Goal: Information Seeking & Learning: Check status

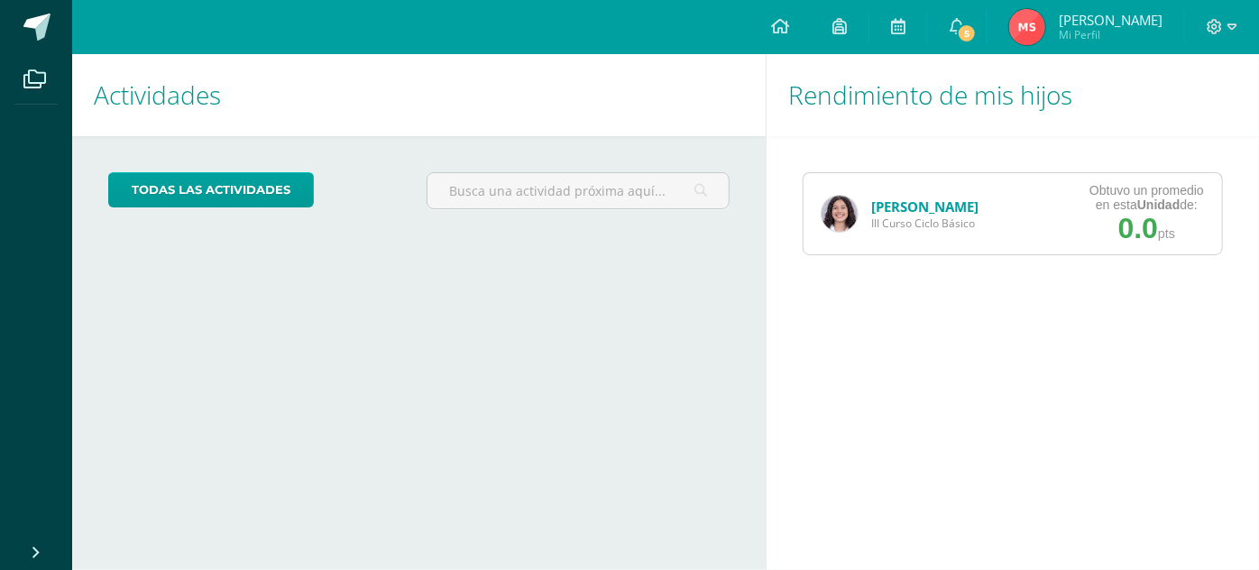
click at [923, 201] on link "[PERSON_NAME]" at bounding box center [924, 206] width 107 height 18
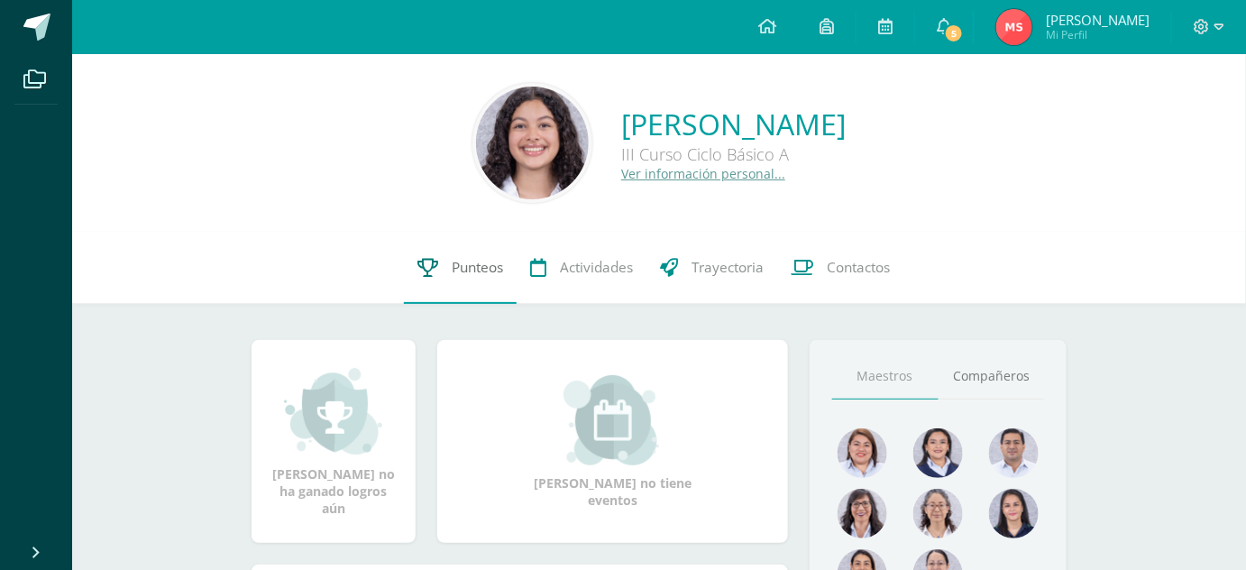
click at [441, 264] on link "Punteos" at bounding box center [460, 268] width 113 height 72
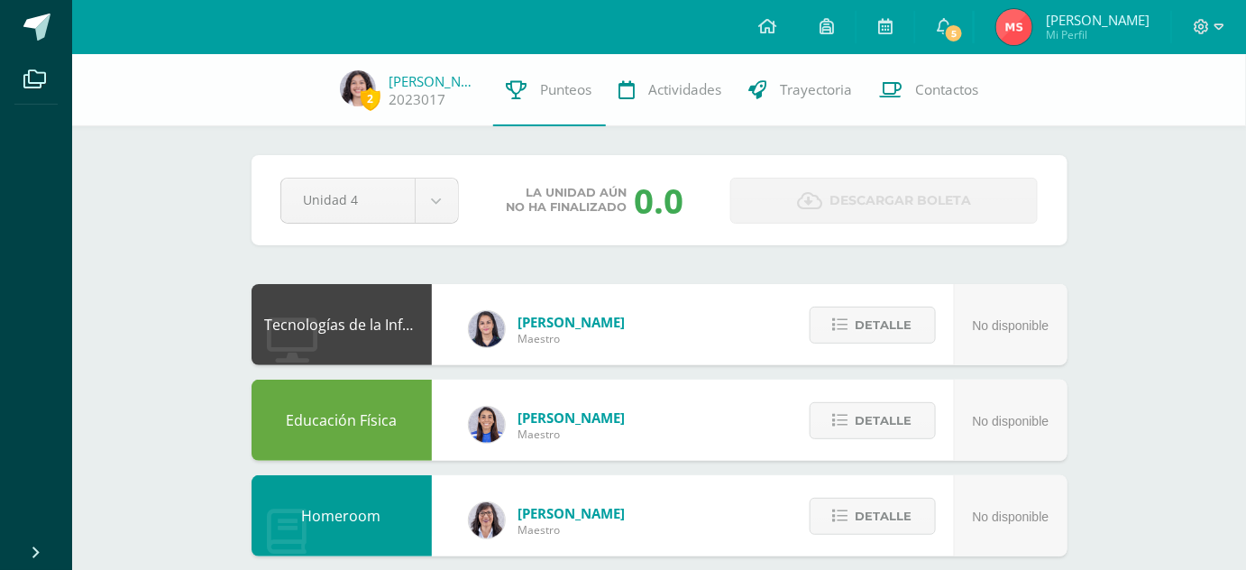
click at [428, 223] on div "Pendiente Unidad 4 Unidad 1 Unidad 2 Unidad 3 Unidad 4 La unidad aún no ha fina…" at bounding box center [660, 200] width 816 height 90
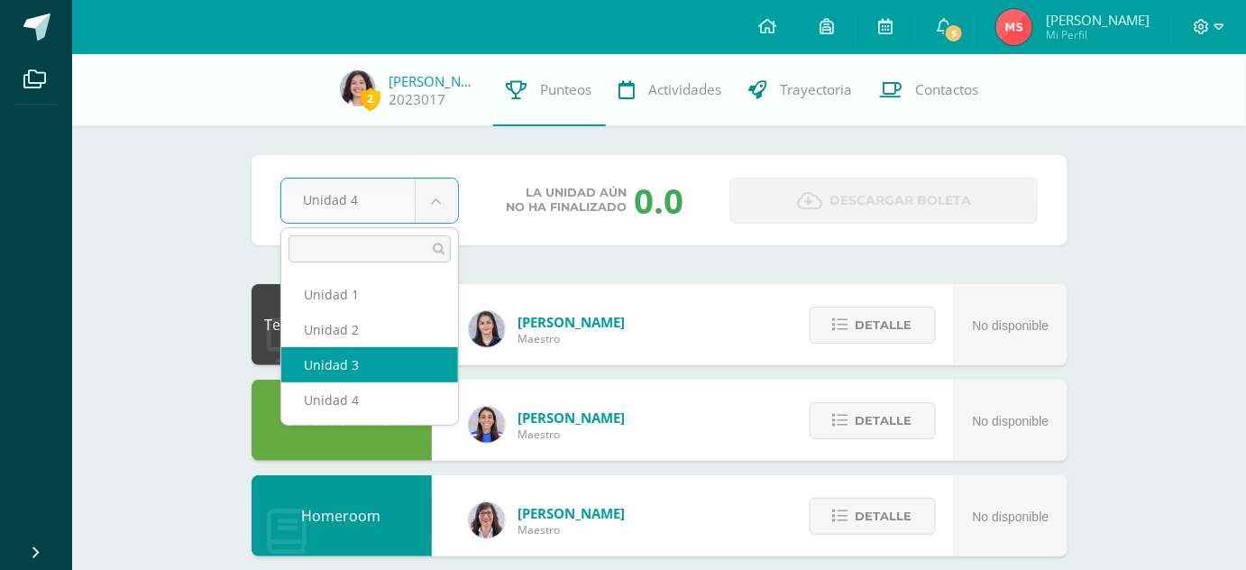
drag, startPoint x: 409, startPoint y: 336, endPoint x: 420, endPoint y: 359, distance: 25.4
select select "Unidad 3"
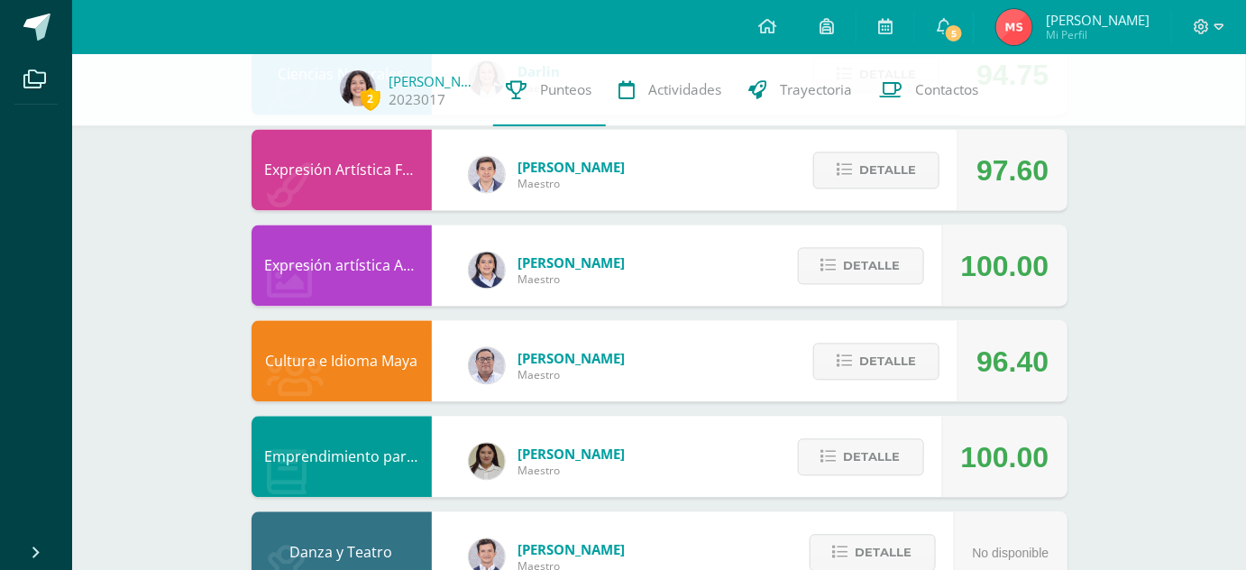
scroll to position [1170, 0]
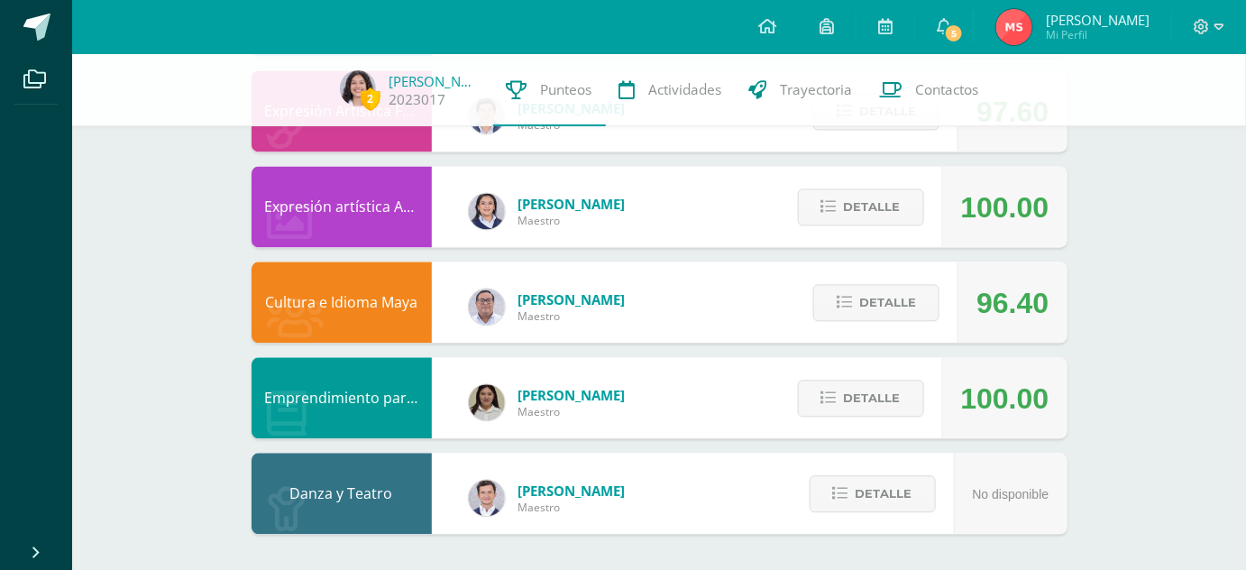
click at [836, 321] on div "Detalle" at bounding box center [871, 302] width 171 height 81
click at [834, 298] on button "Detalle" at bounding box center [876, 302] width 126 height 37
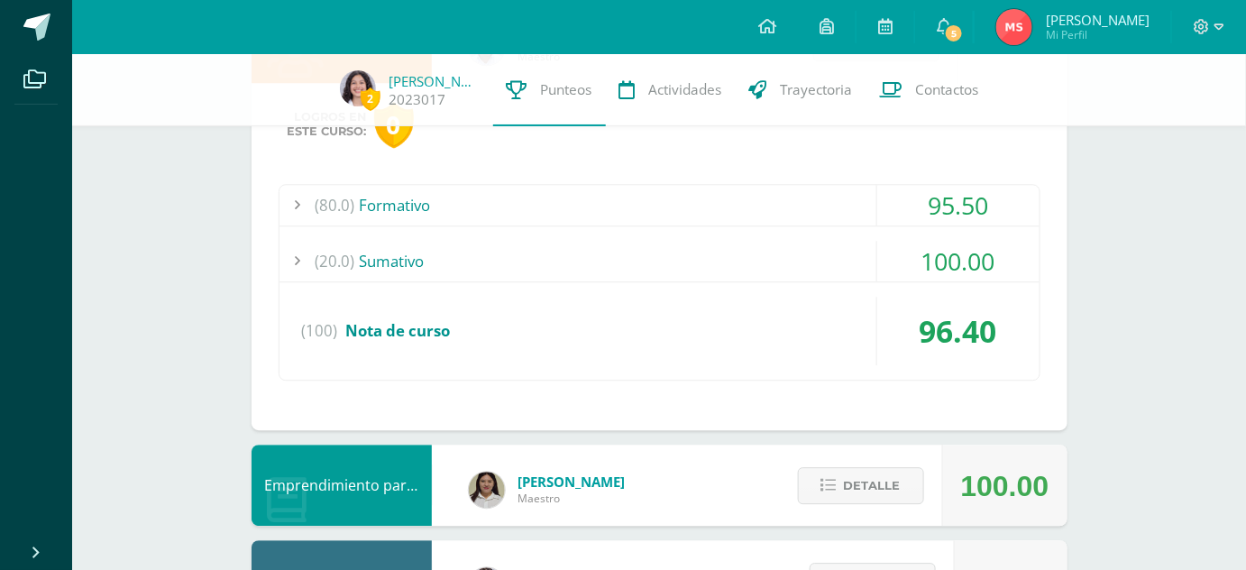
scroll to position [1430, 0]
click at [693, 240] on div "(20.0) Sumativo" at bounding box center [660, 260] width 760 height 41
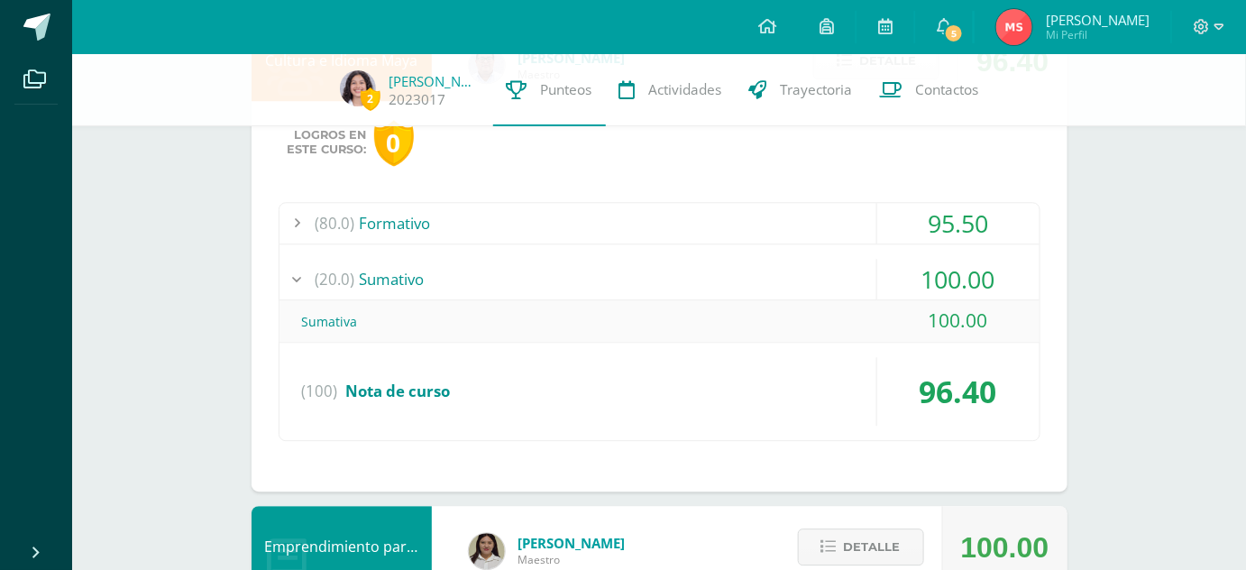
click at [661, 218] on div "(80.0) Formativo" at bounding box center [660, 223] width 760 height 41
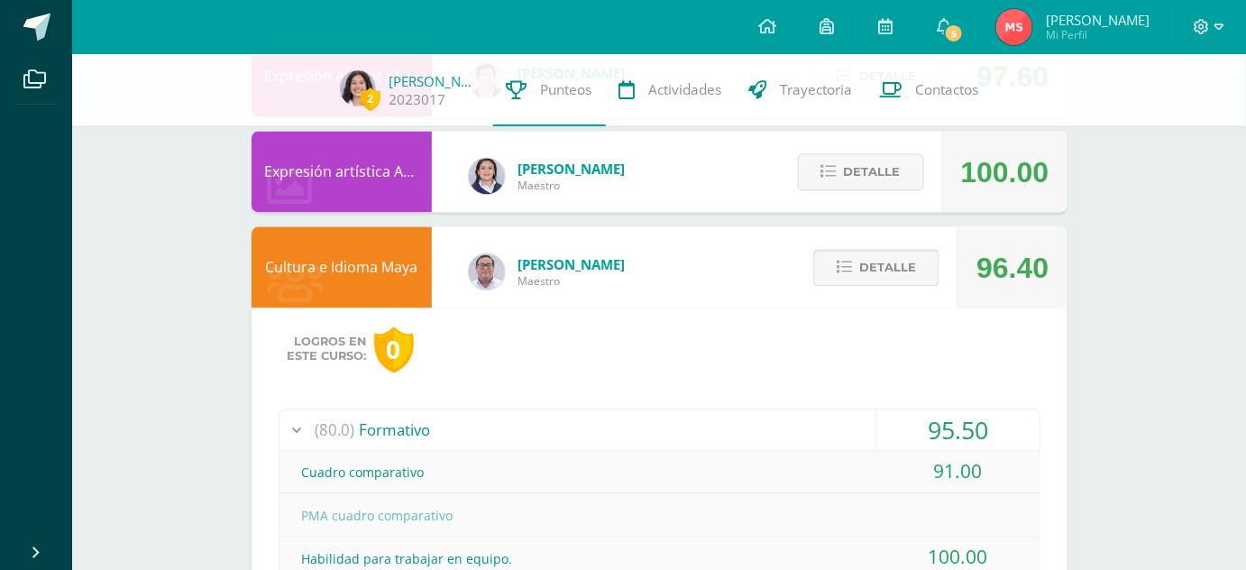
click at [864, 271] on span "Detalle" at bounding box center [887, 267] width 57 height 33
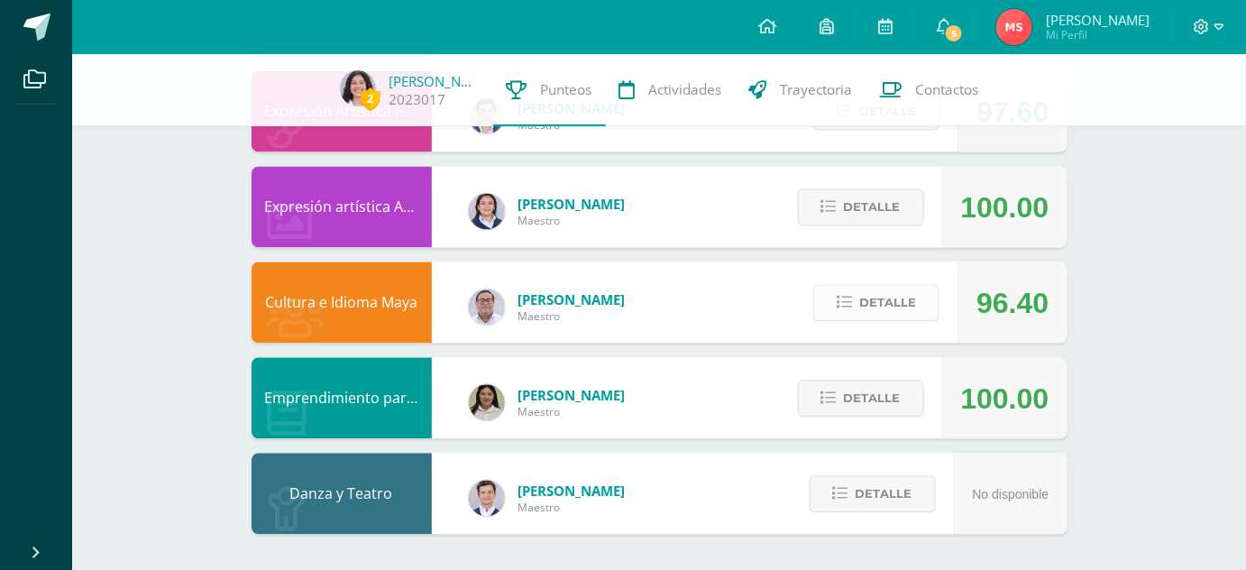
scroll to position [1170, 0]
click at [837, 203] on icon at bounding box center [829, 206] width 15 height 15
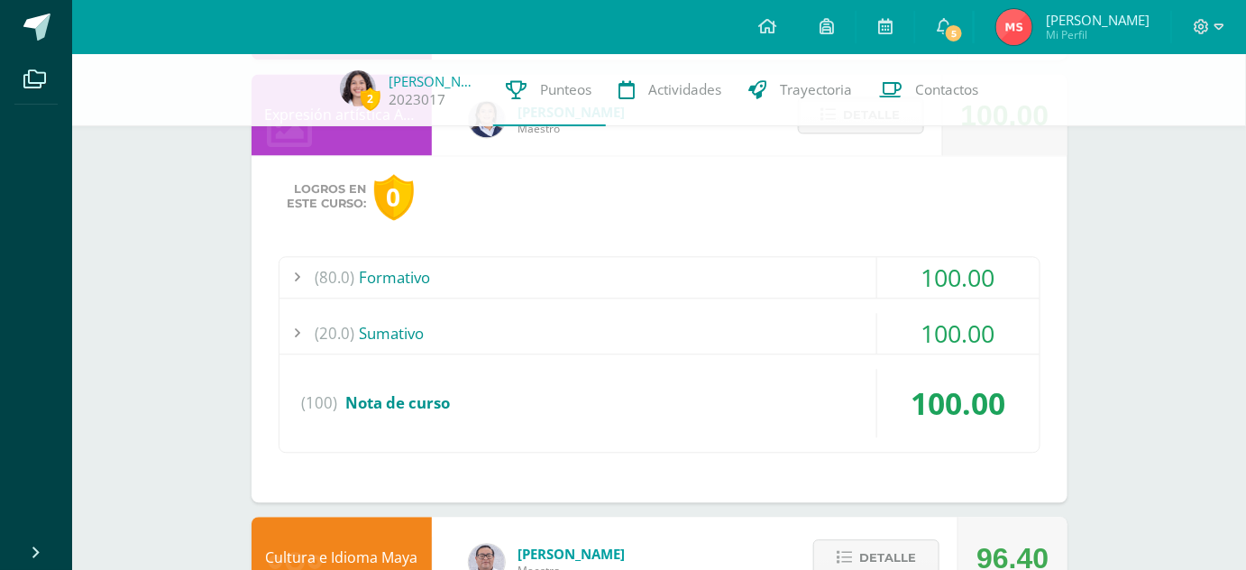
click at [801, 322] on div "(20.0) Sumativo" at bounding box center [660, 333] width 760 height 41
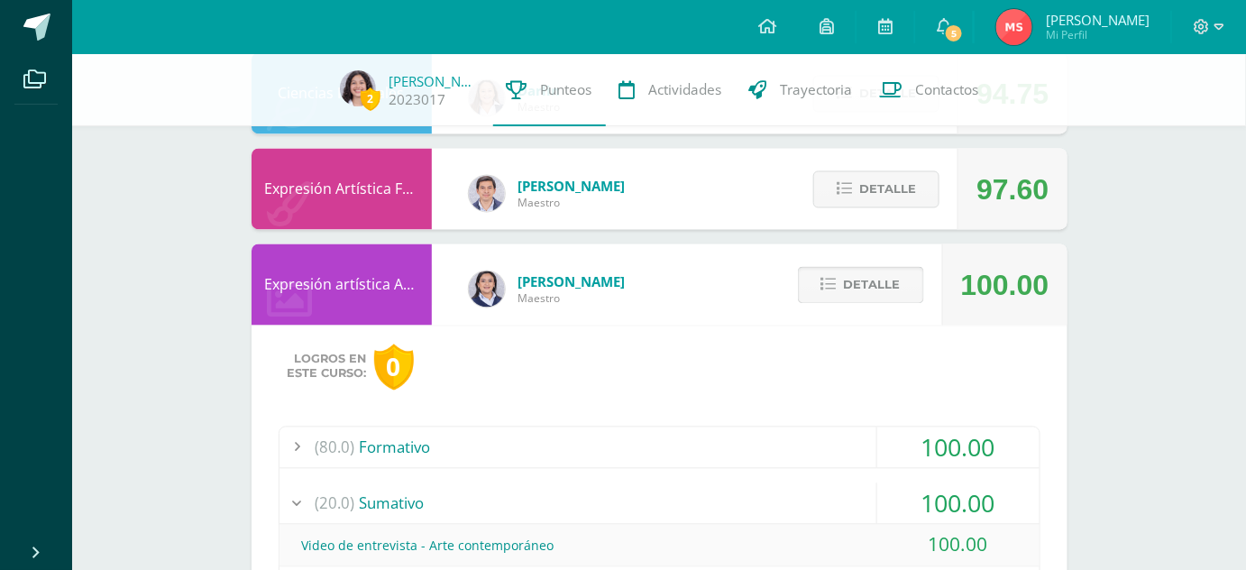
click at [859, 290] on span "Detalle" at bounding box center [872, 285] width 57 height 33
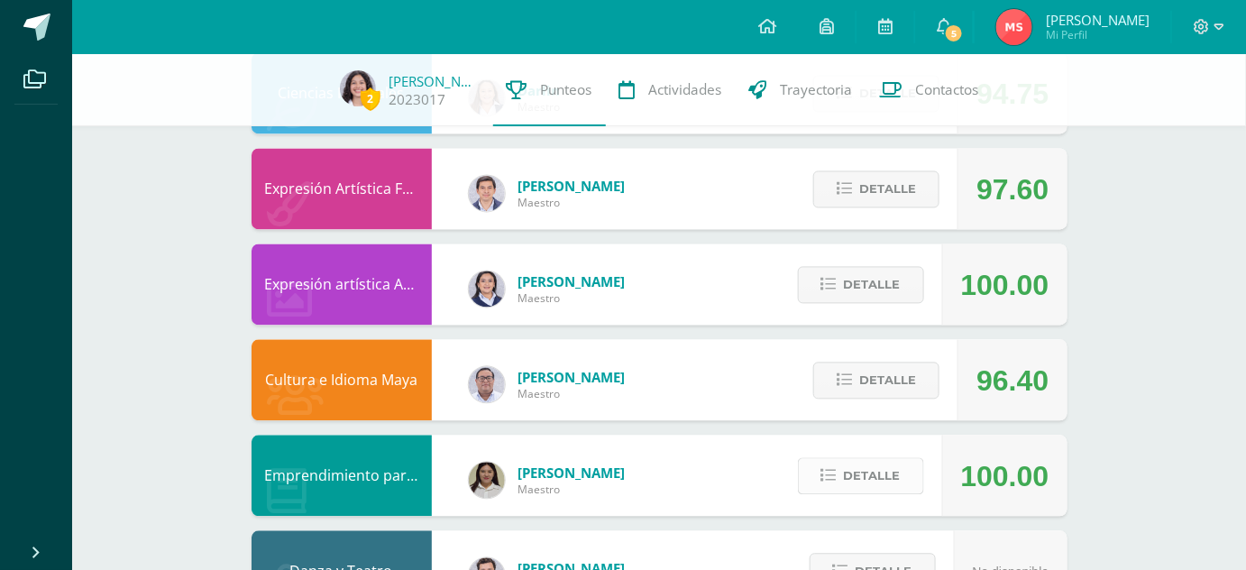
click at [865, 469] on span "Detalle" at bounding box center [872, 476] width 57 height 33
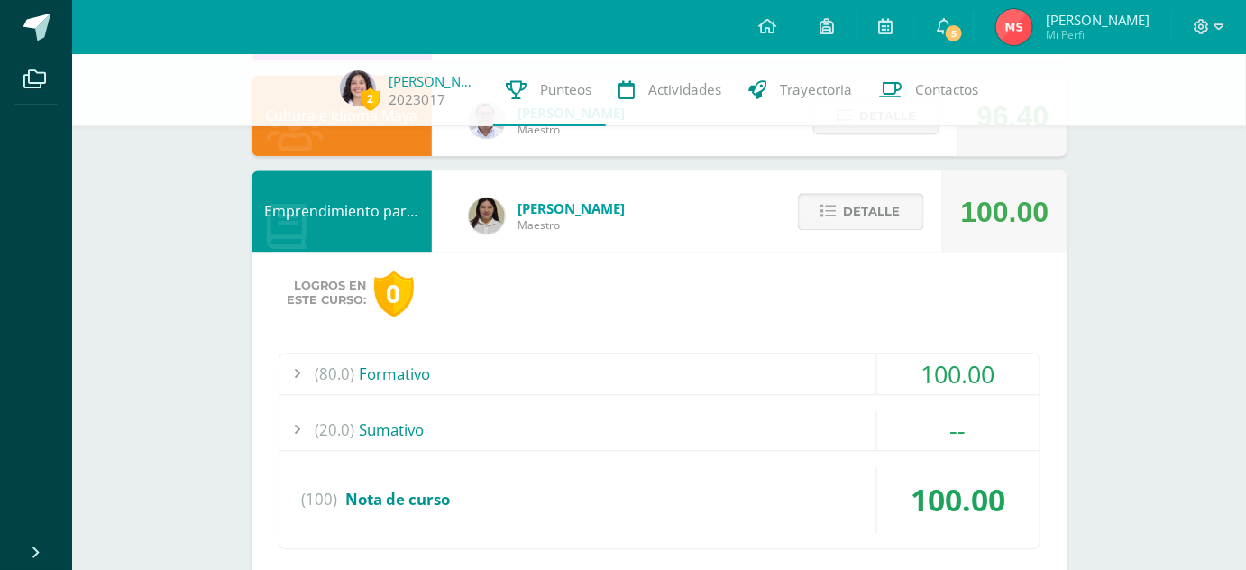
click at [847, 216] on span "Detalle" at bounding box center [872, 211] width 57 height 33
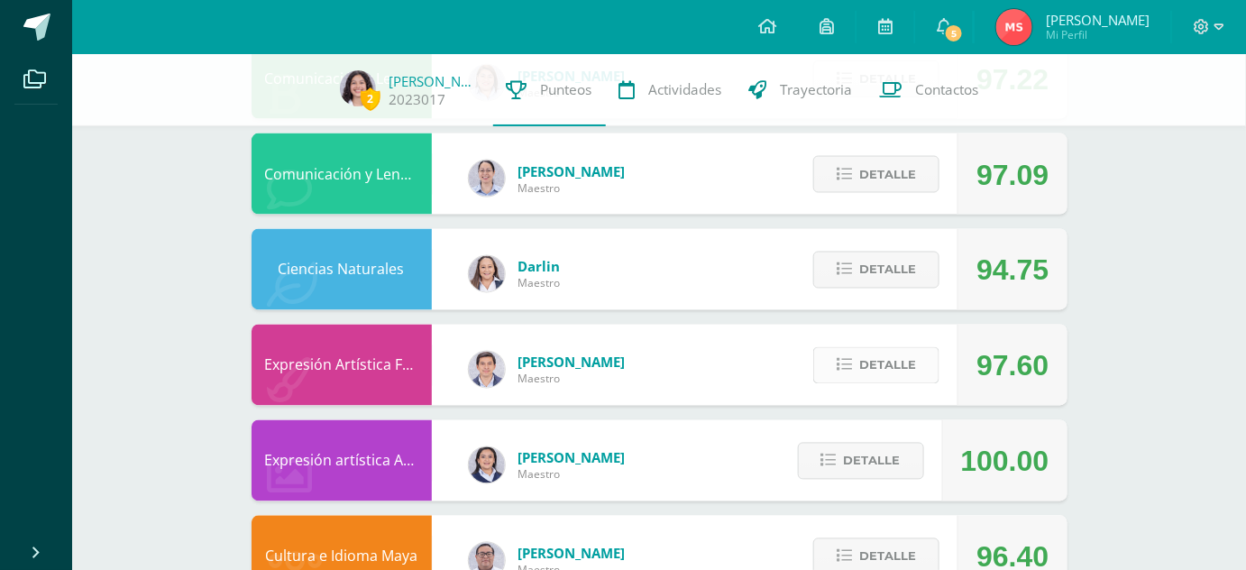
scroll to position [913, 0]
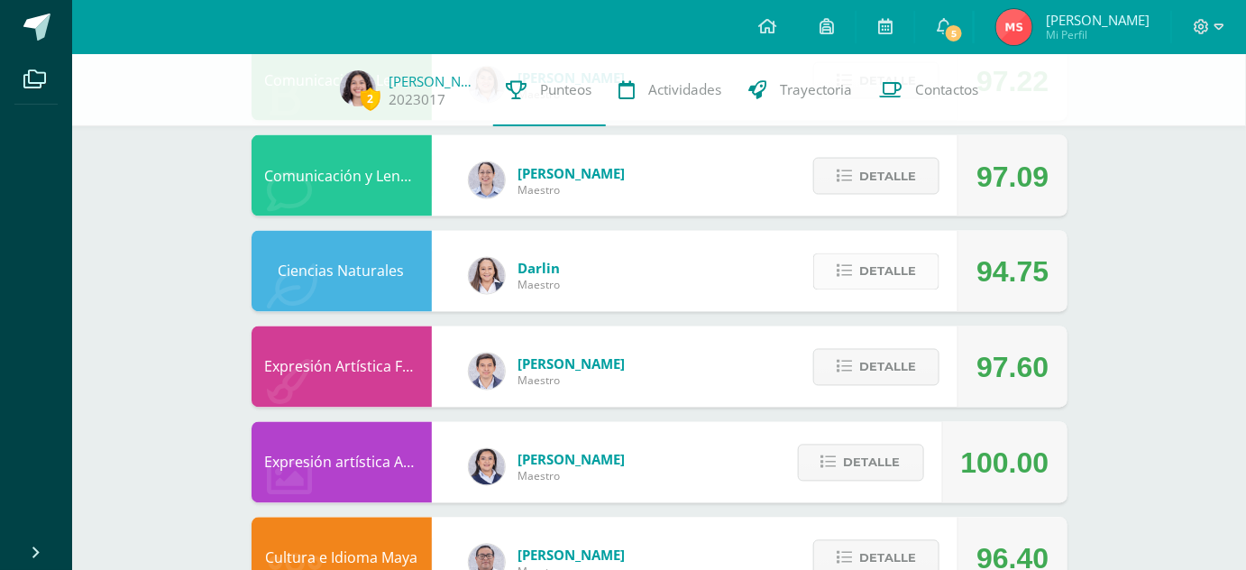
click at [862, 283] on span "Detalle" at bounding box center [887, 271] width 57 height 33
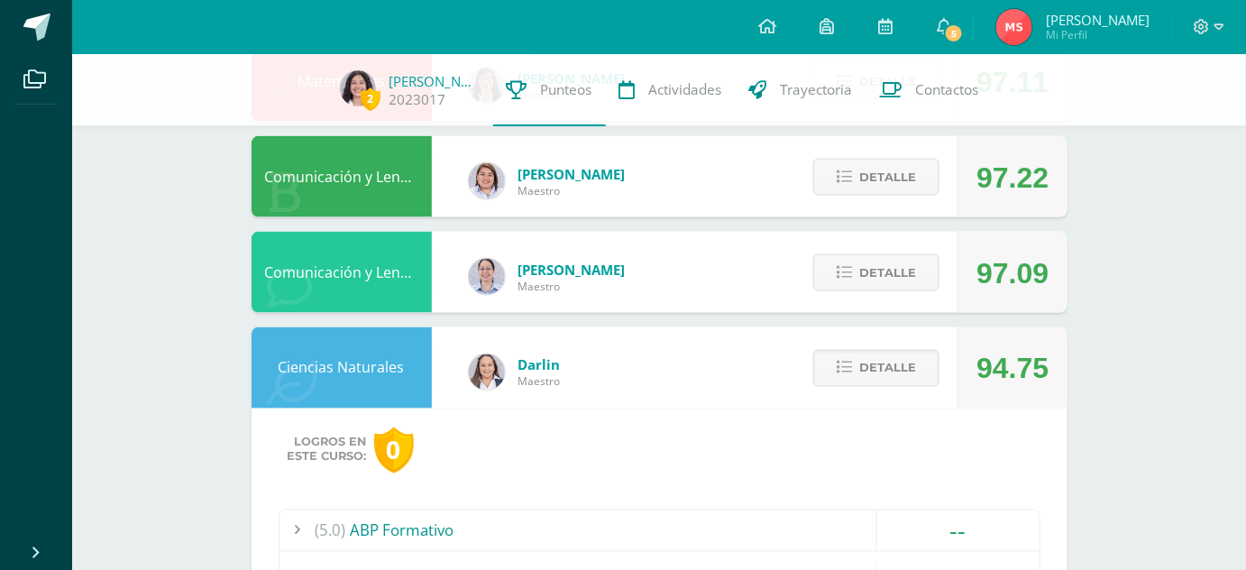
scroll to position [803, 0]
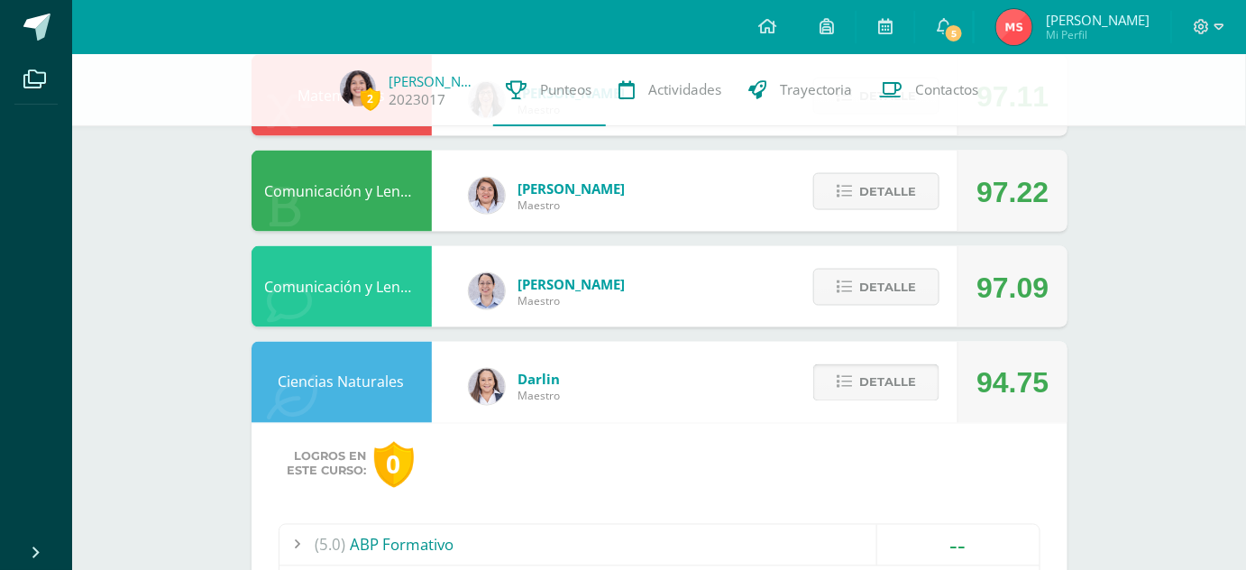
click at [857, 393] on button "Detalle" at bounding box center [876, 382] width 126 height 37
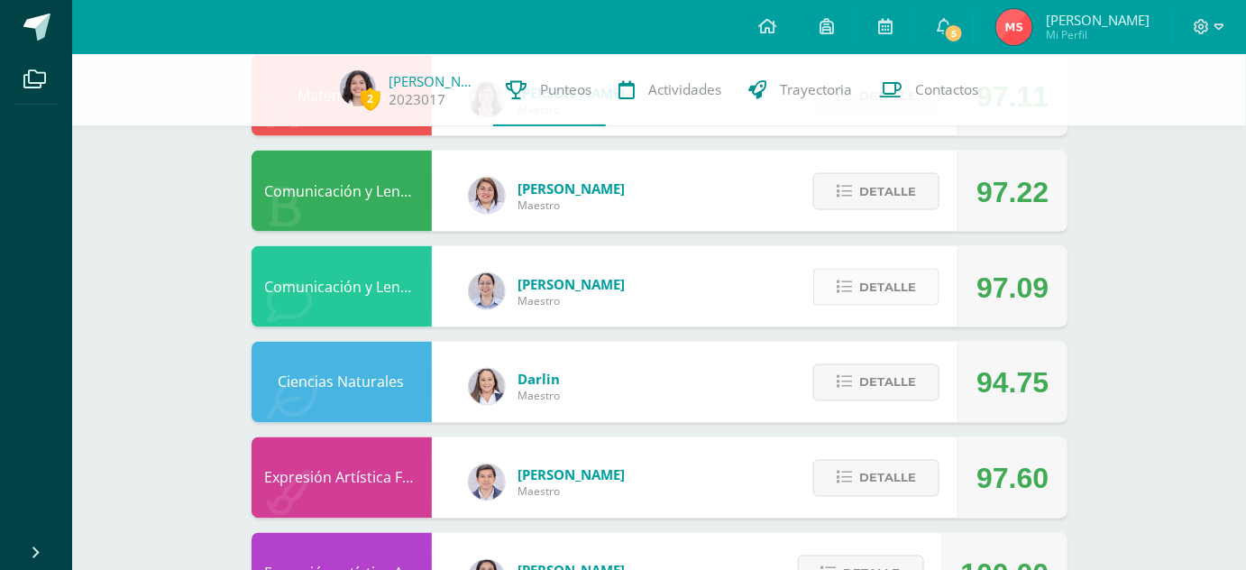
click at [893, 292] on span "Detalle" at bounding box center [887, 287] width 57 height 33
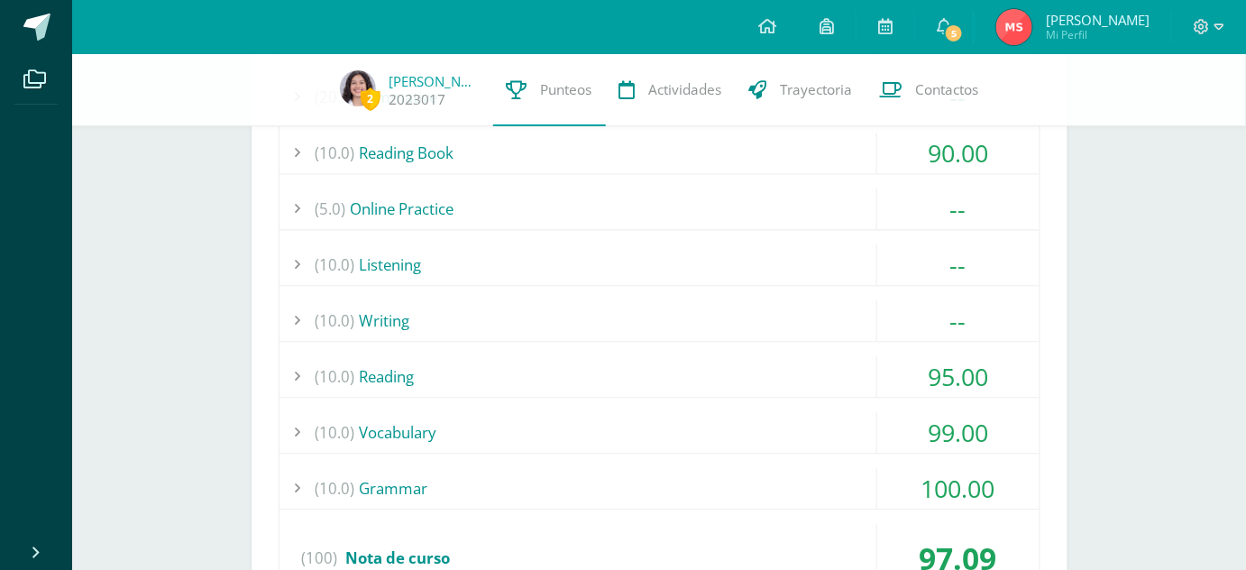
scroll to position [1224, 0]
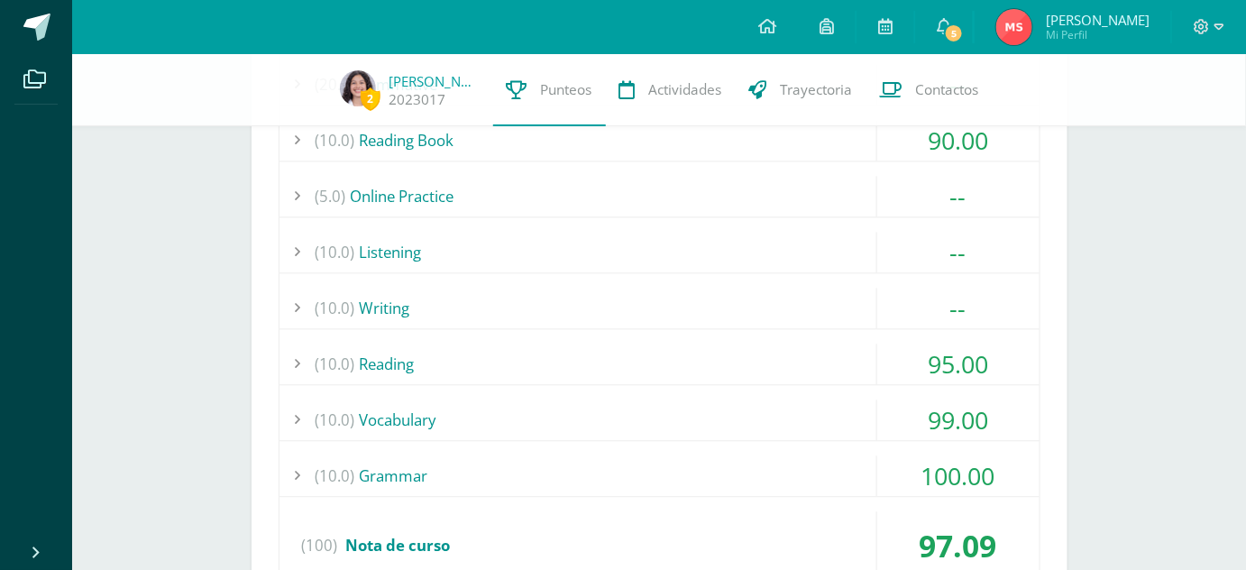
click at [794, 363] on div "(10.0) Reading" at bounding box center [660, 364] width 760 height 41
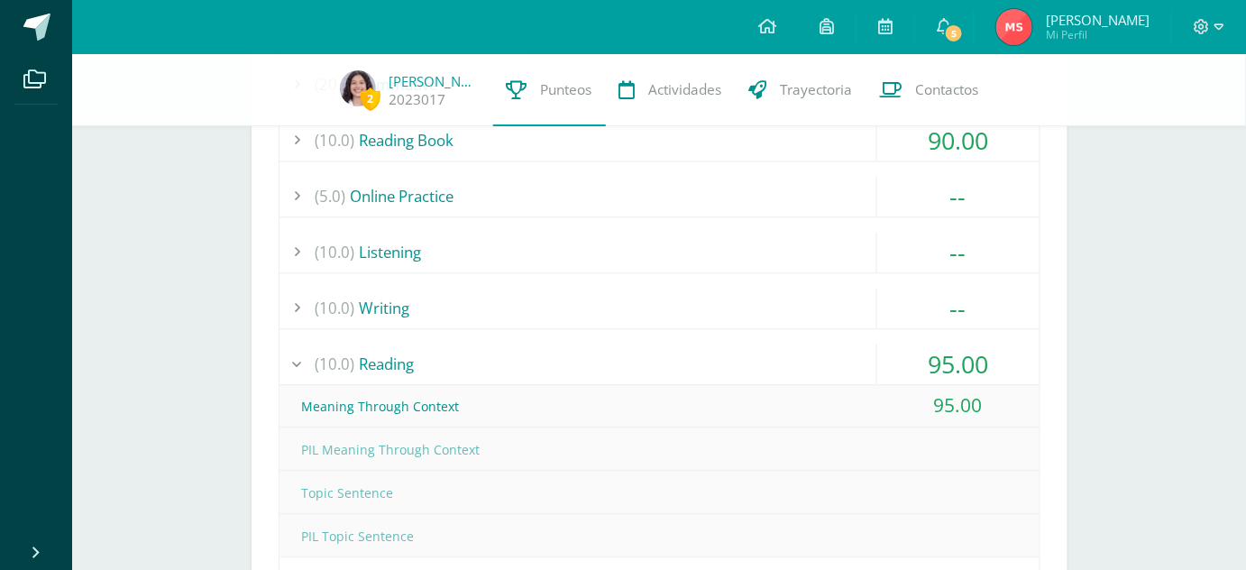
click at [794, 363] on div "(10.0) Reading" at bounding box center [660, 364] width 760 height 41
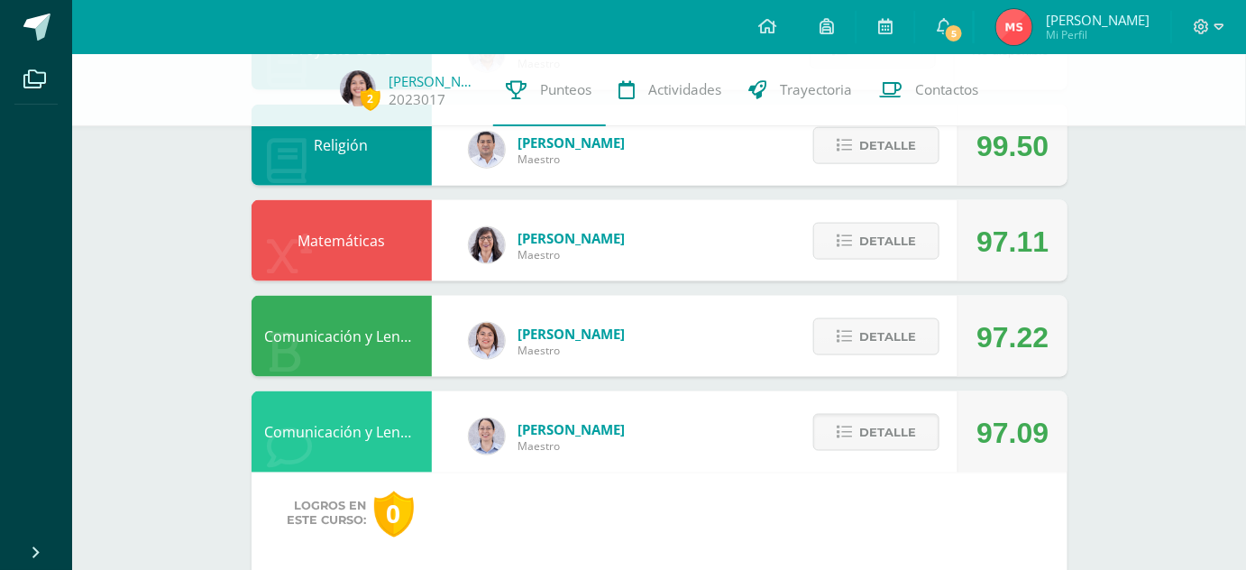
scroll to position [656, 0]
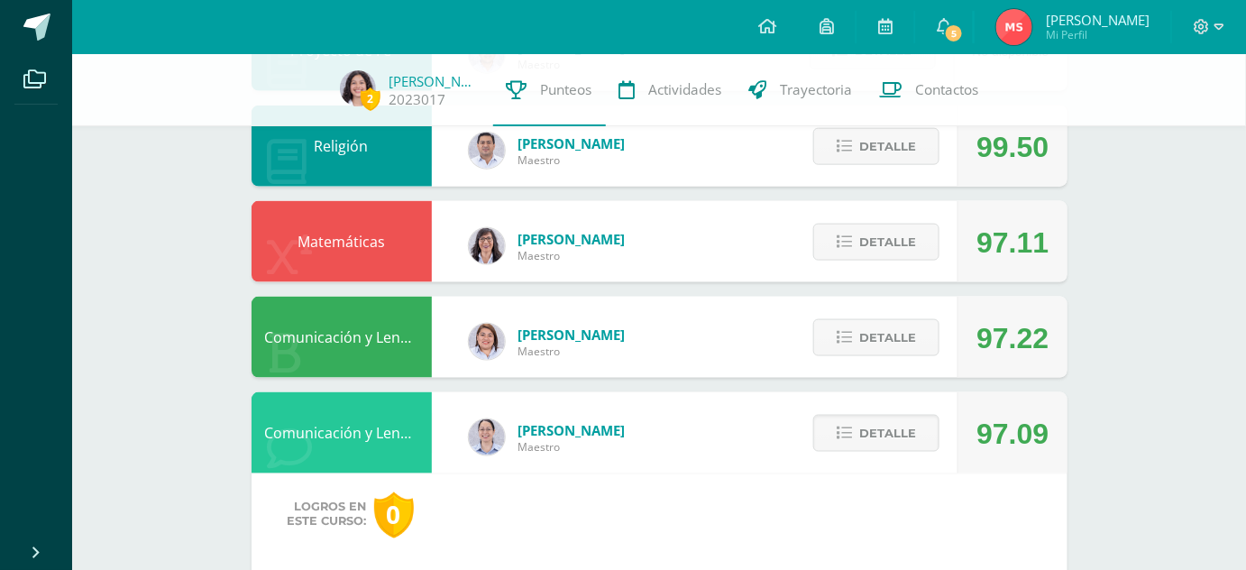
click at [870, 460] on div "Detalle" at bounding box center [871, 432] width 171 height 81
click at [873, 441] on span "Detalle" at bounding box center [887, 433] width 57 height 33
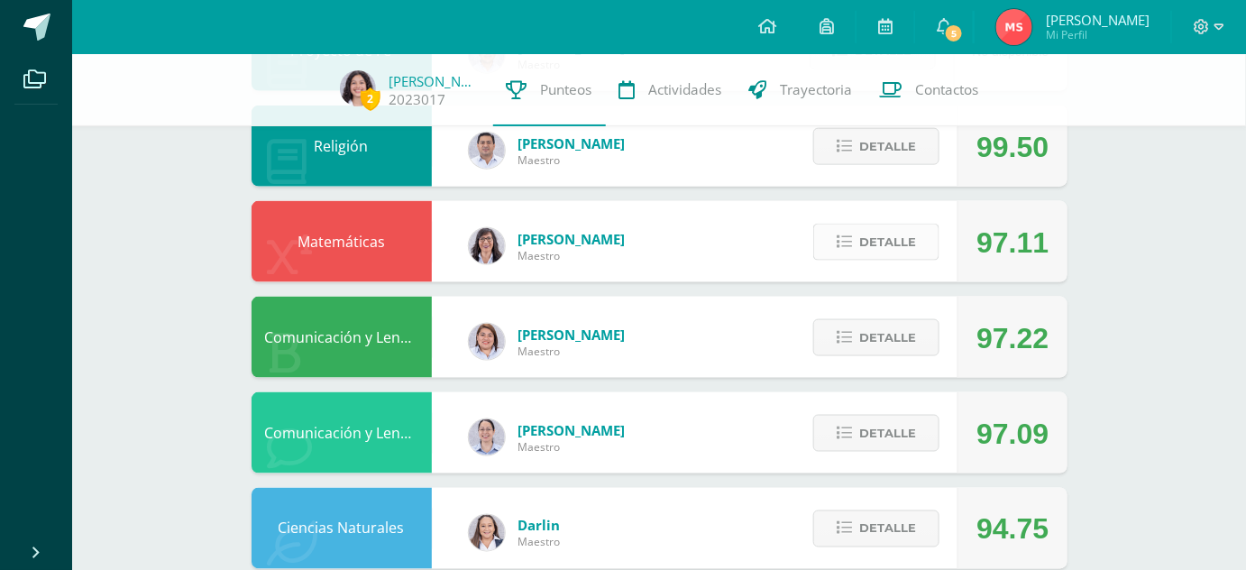
click at [892, 248] on span "Detalle" at bounding box center [887, 241] width 57 height 33
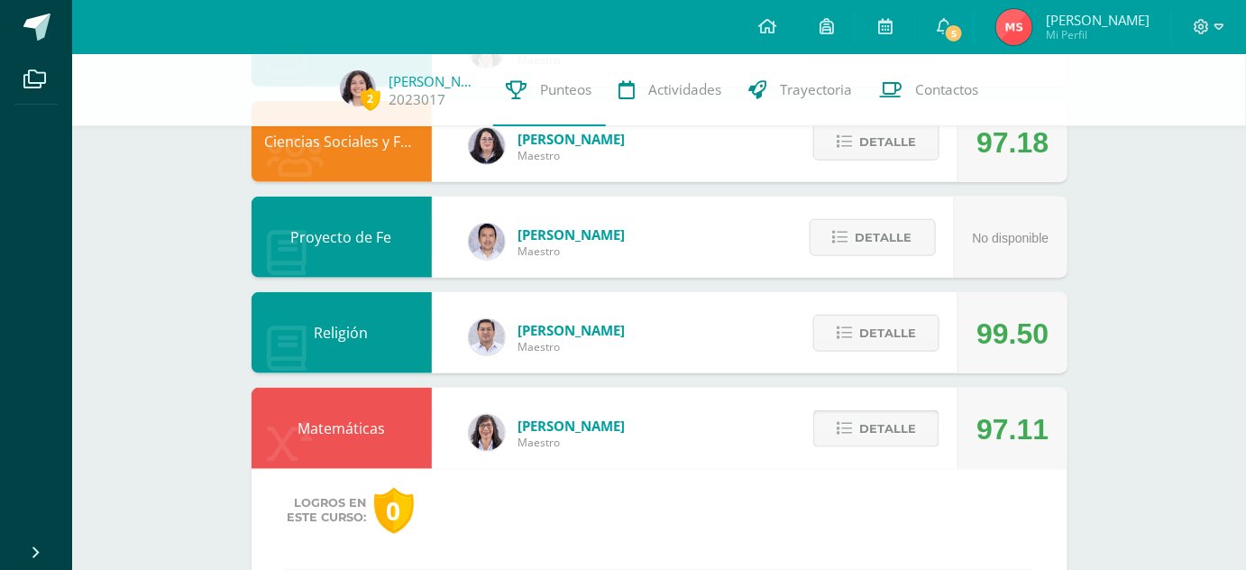
click at [856, 419] on button "Detalle" at bounding box center [876, 428] width 126 height 37
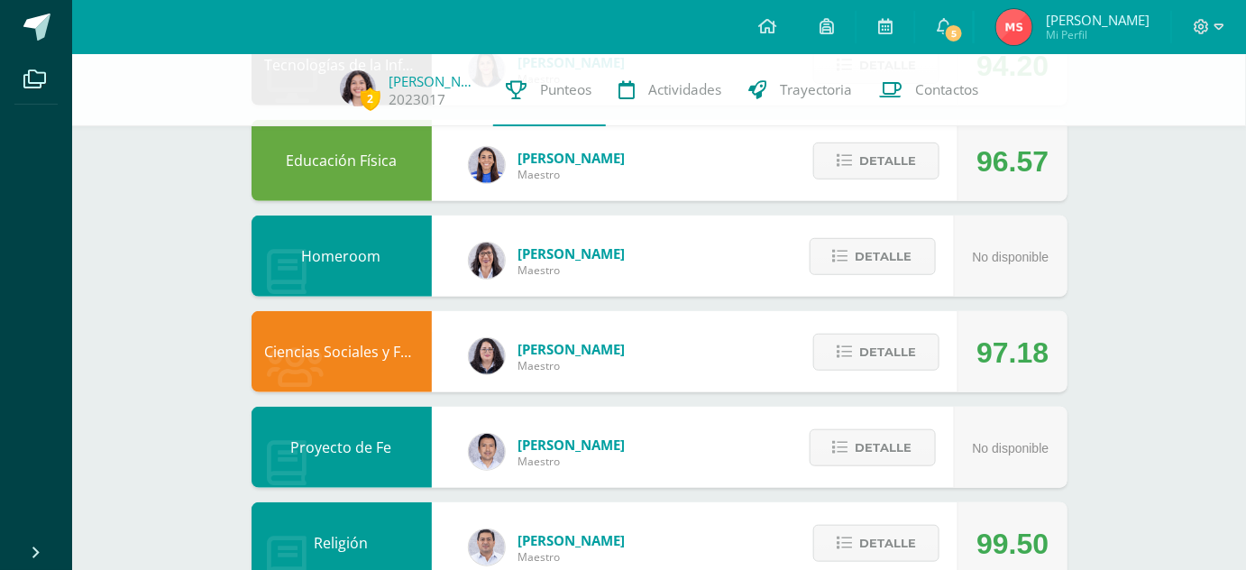
scroll to position [259, 0]
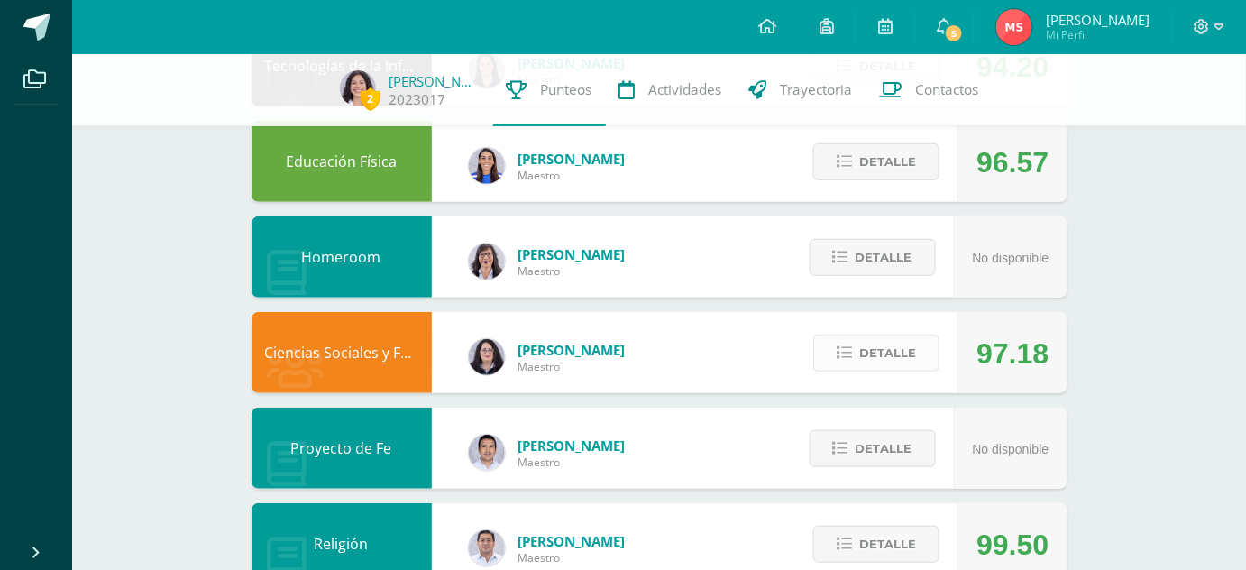
click at [895, 350] on span "Detalle" at bounding box center [887, 352] width 57 height 33
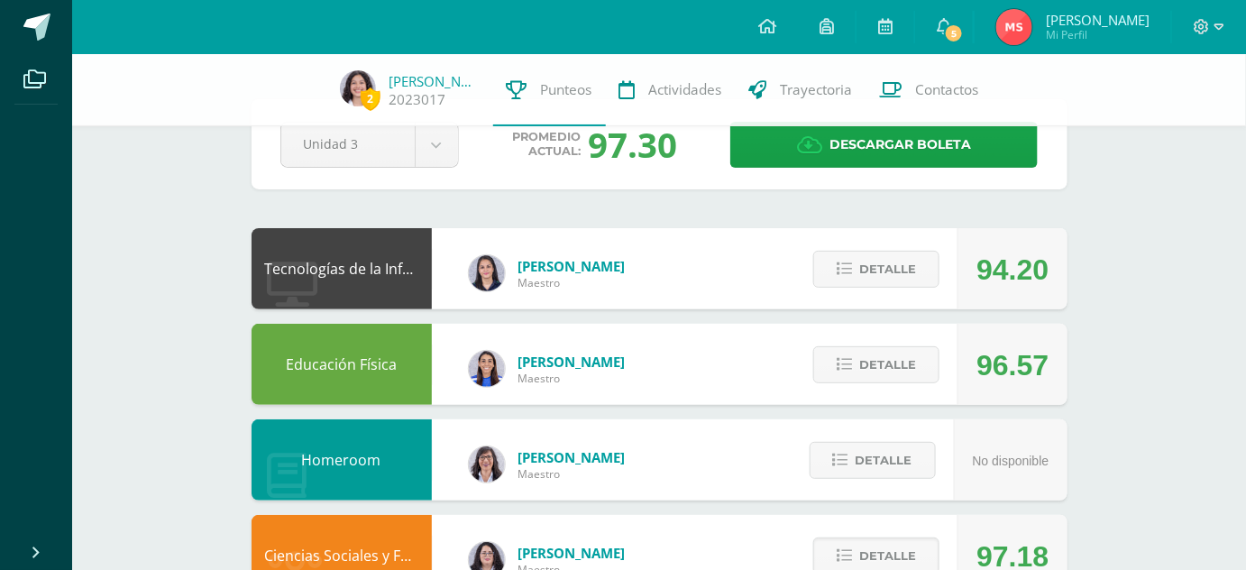
scroll to position [0, 0]
